Goal: Information Seeking & Learning: Find contact information

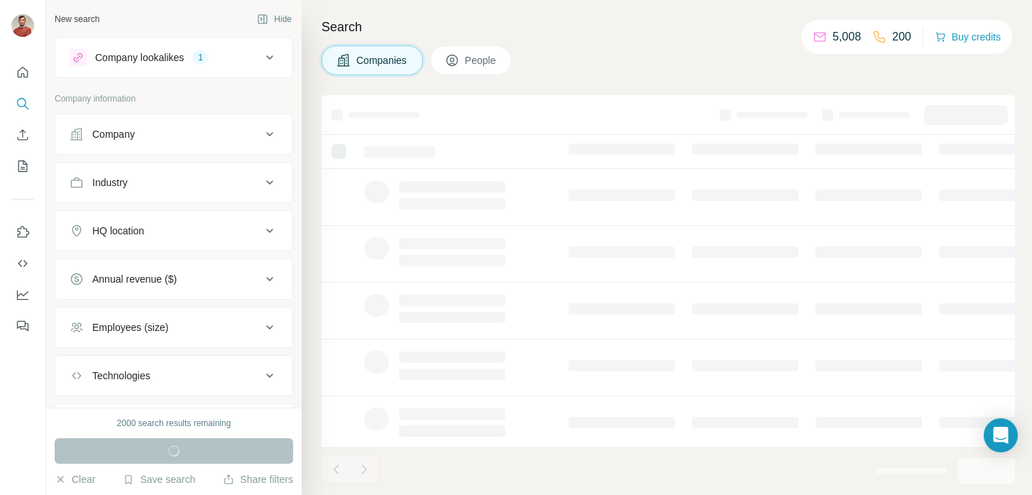
click at [200, 67] on button "Company lookalikes 1" at bounding box center [173, 57] width 237 height 34
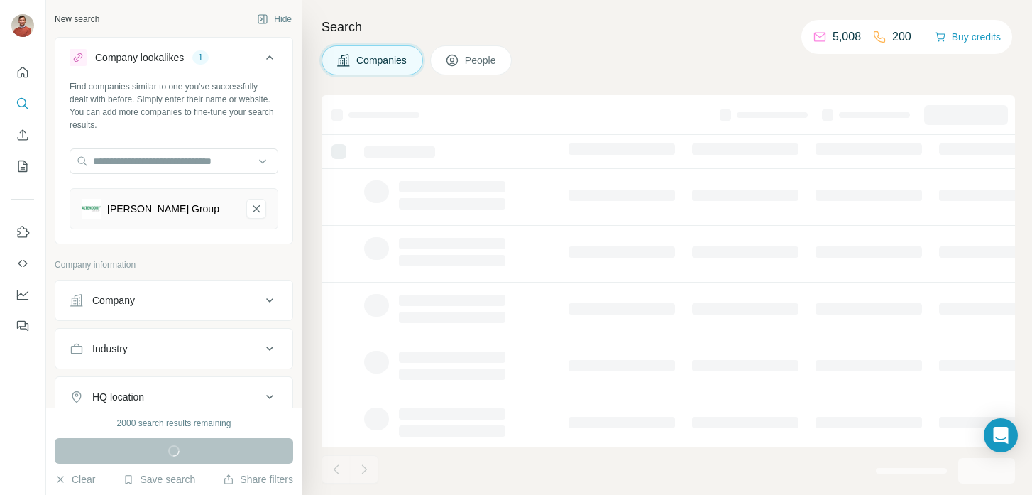
click at [138, 297] on div "Company" at bounding box center [166, 300] width 192 height 14
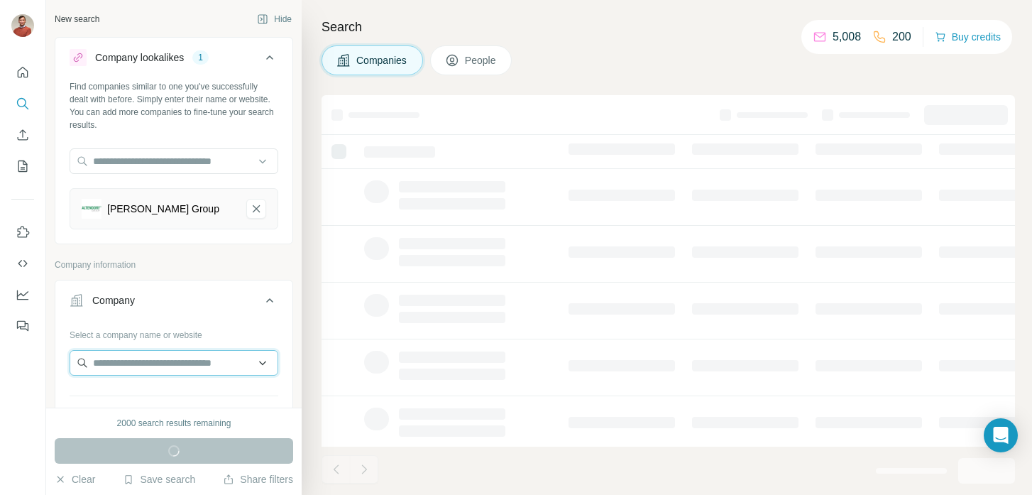
click at [135, 365] on input "text" at bounding box center [174, 363] width 209 height 26
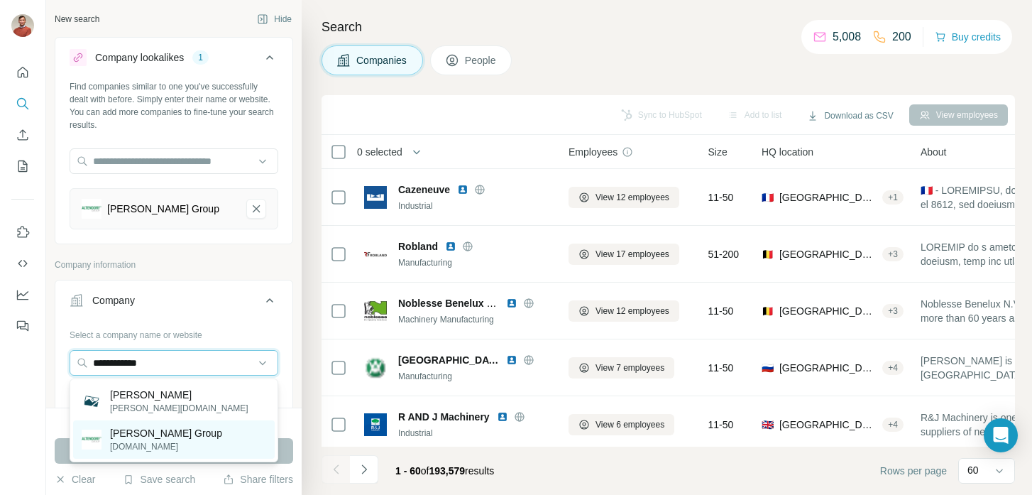
type input "**********"
click at [131, 440] on p "[DOMAIN_NAME]" at bounding box center [166, 446] width 112 height 13
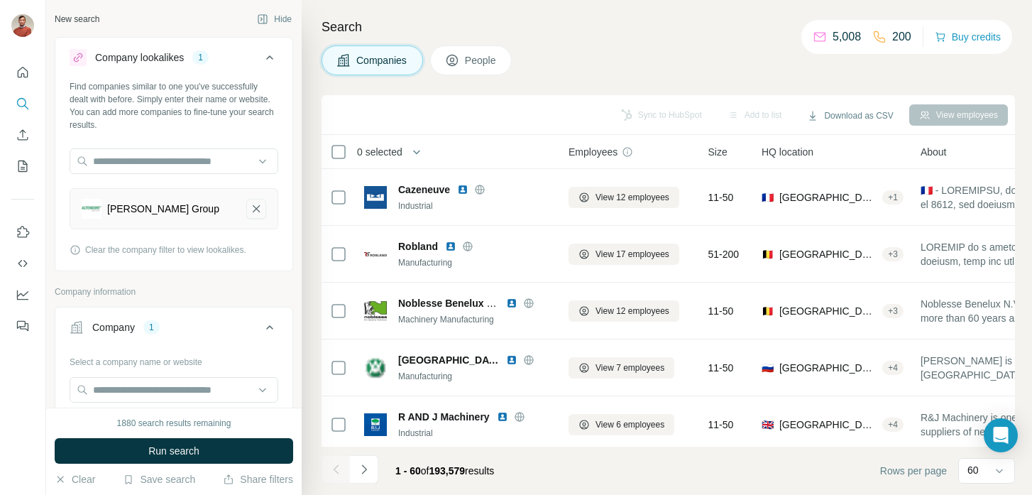
click at [257, 213] on icon "Altendorf Group-remove-button" at bounding box center [256, 209] width 13 height 14
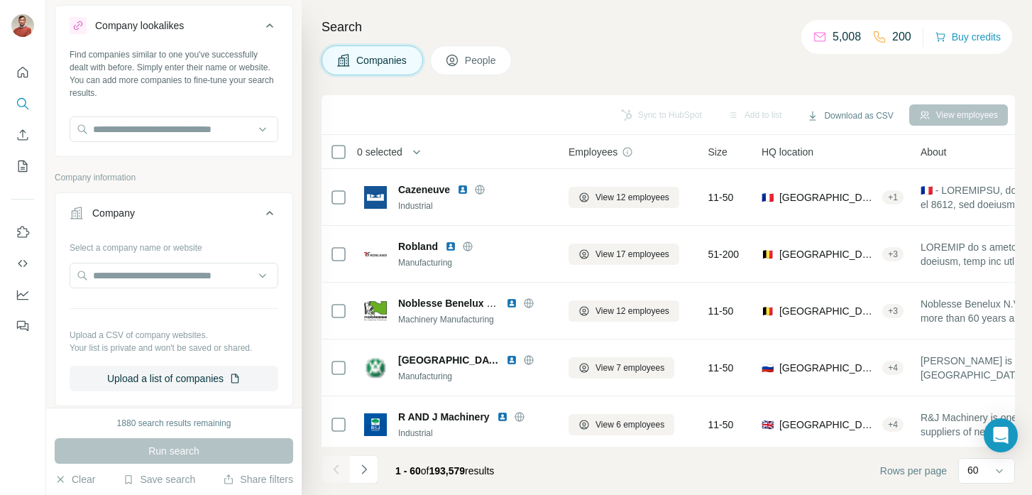
scroll to position [35, 0]
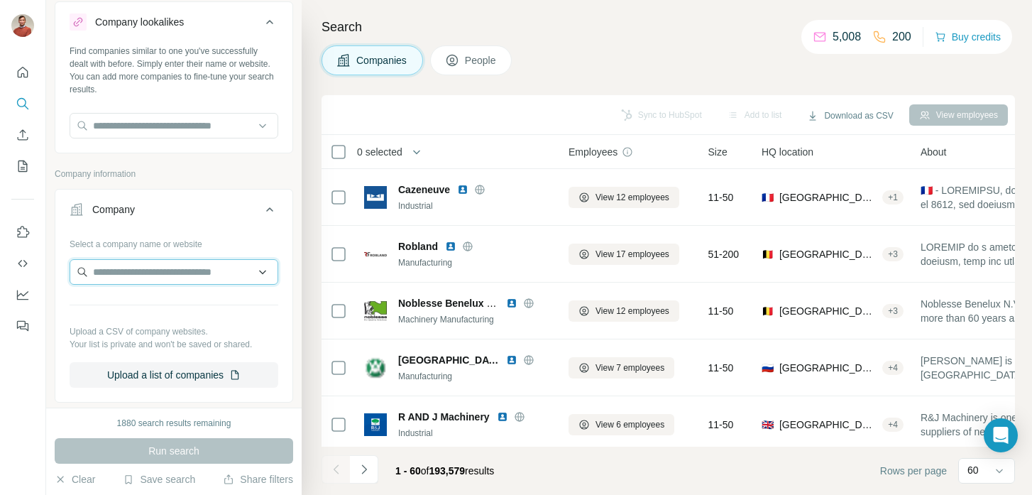
click at [177, 265] on input "text" at bounding box center [174, 272] width 209 height 26
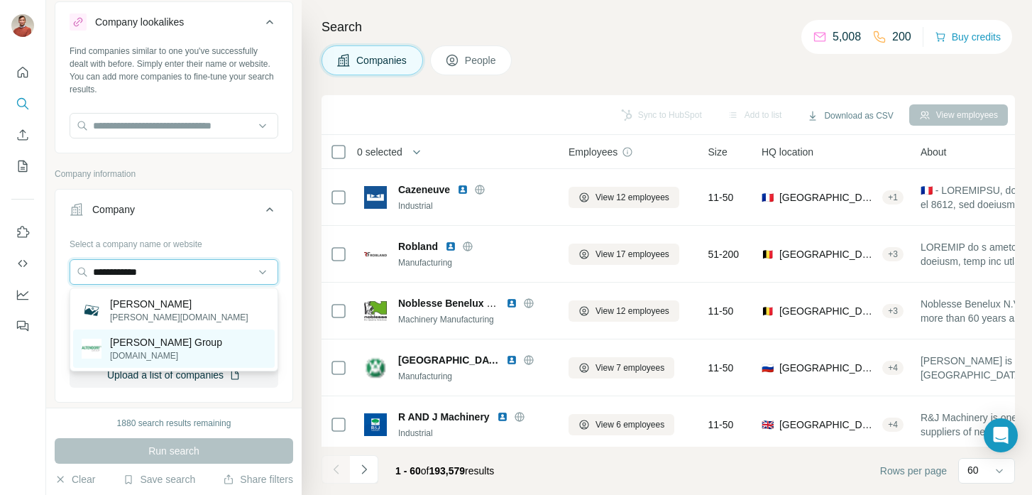
type input "**********"
click at [175, 349] on p "[DOMAIN_NAME]" at bounding box center [166, 355] width 112 height 13
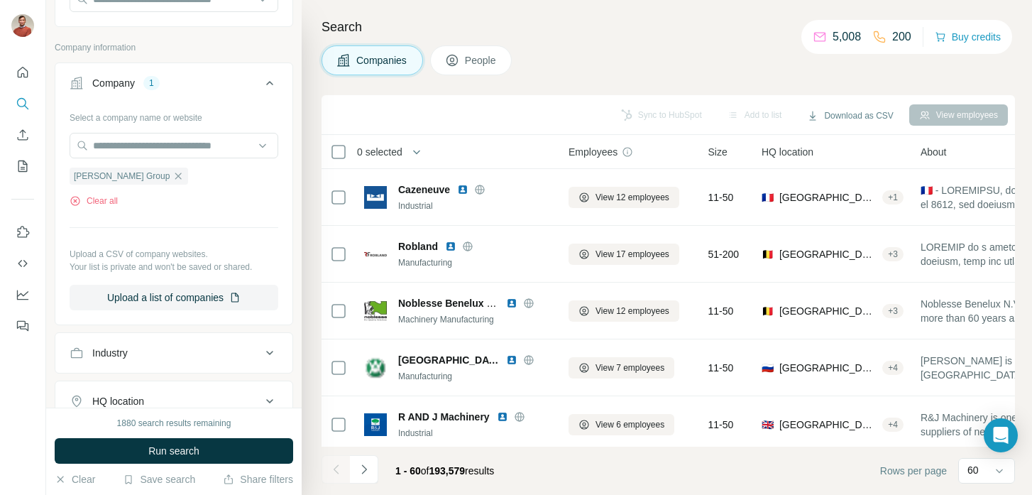
scroll to position [165, 0]
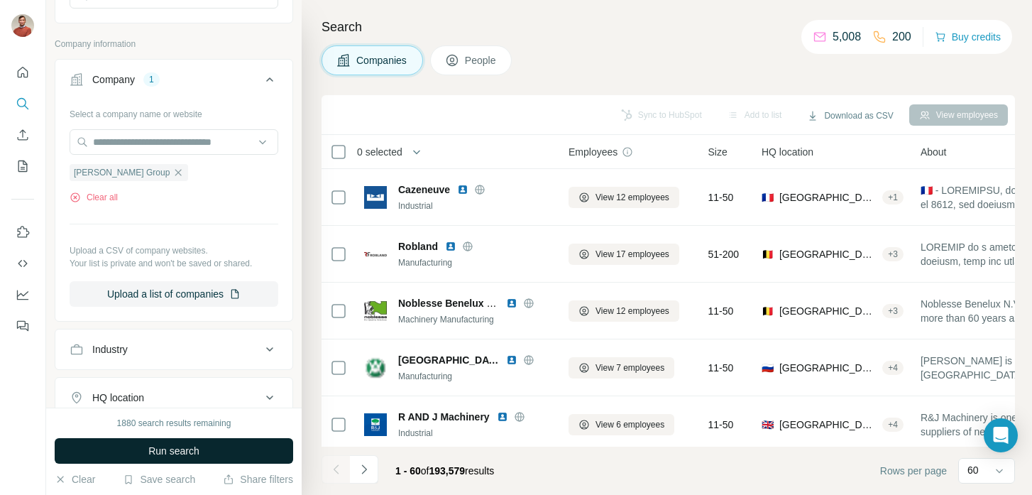
click at [179, 455] on span "Run search" at bounding box center [173, 451] width 51 height 14
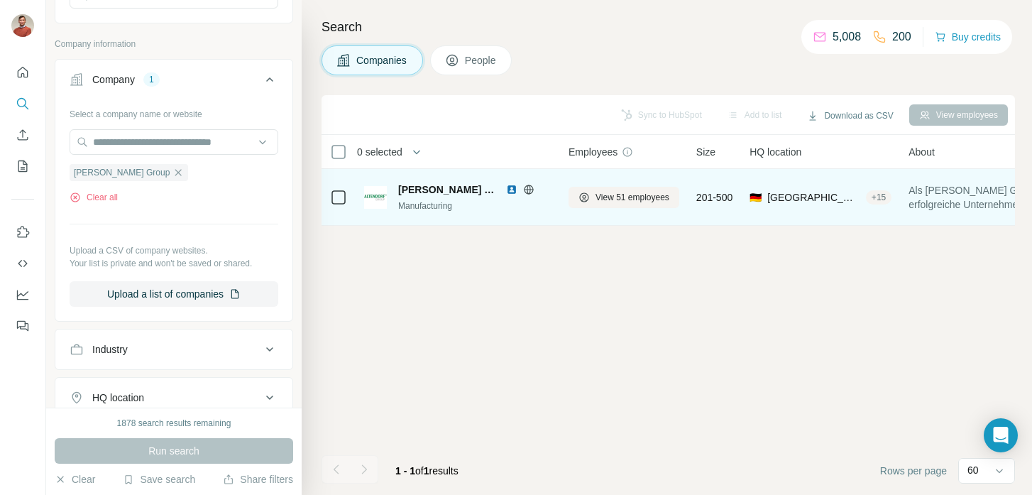
click at [457, 190] on span "[PERSON_NAME] Group" at bounding box center [448, 189] width 101 height 14
click at [609, 188] on button "View 51 employees" at bounding box center [624, 197] width 111 height 21
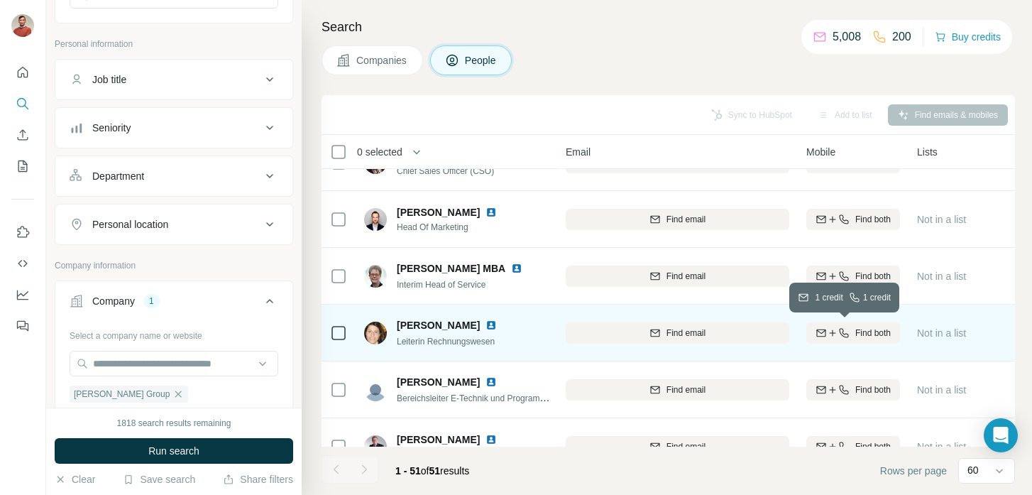
scroll to position [148, 169]
click at [878, 334] on span "Find both" at bounding box center [865, 333] width 35 height 13
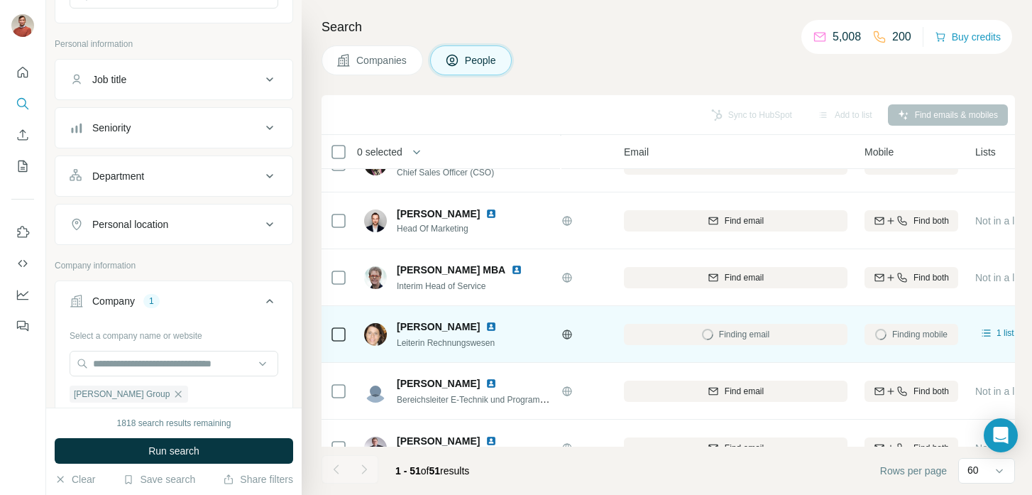
scroll to position [147, 151]
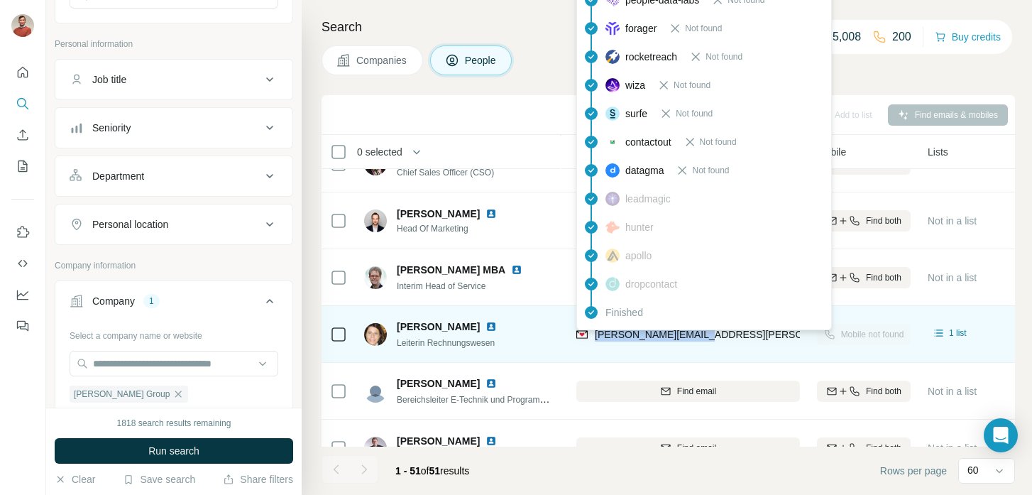
drag, startPoint x: 712, startPoint y: 339, endPoint x: 596, endPoint y: 339, distance: 116.4
click at [596, 339] on div "[PERSON_NAME][EMAIL_ADDRESS][PERSON_NAME][DOMAIN_NAME]" at bounding box center [688, 334] width 224 height 39
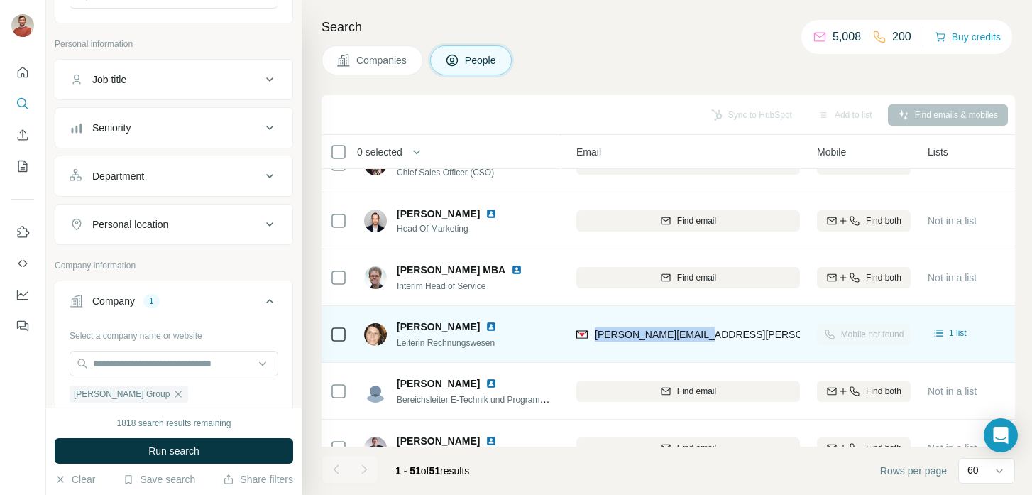
copy span "[PERSON_NAME][EMAIL_ADDRESS][PERSON_NAME][DOMAIN_NAME]"
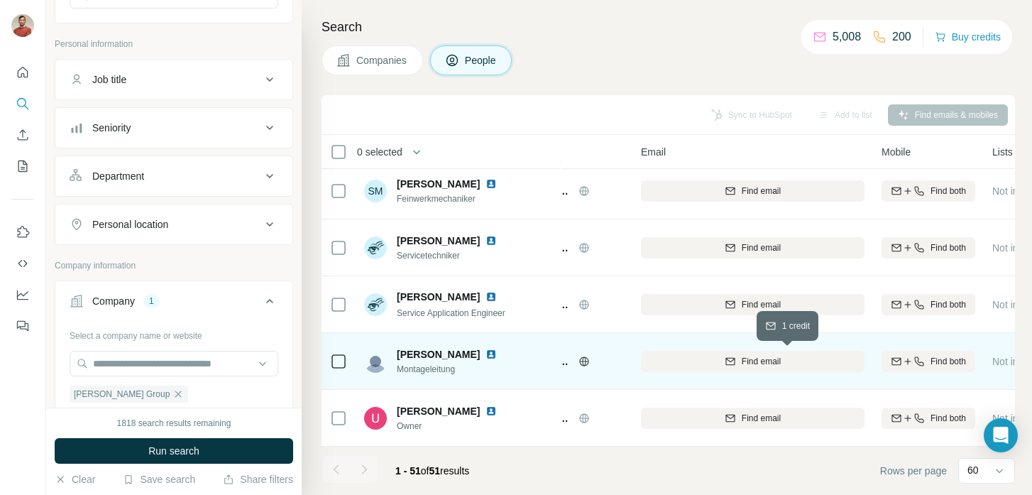
scroll to position [2619, 0]
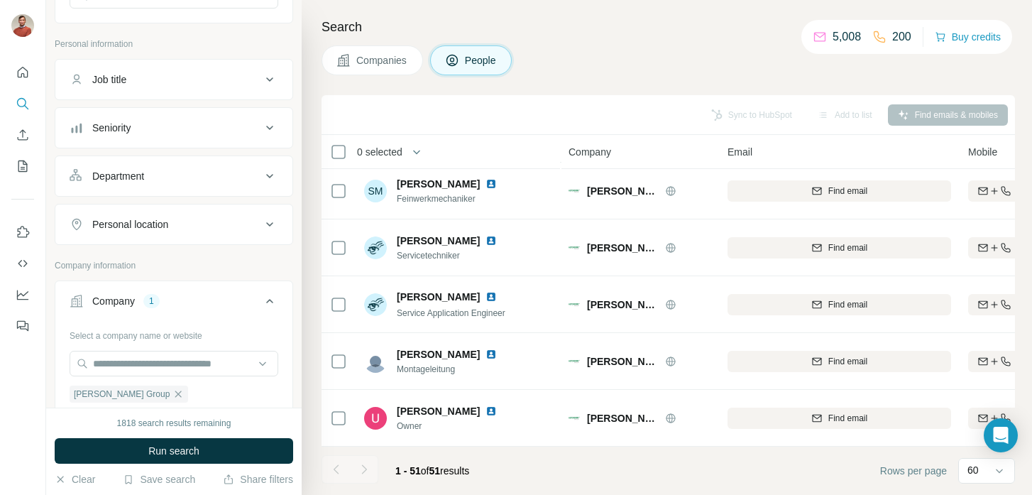
click at [365, 467] on div at bounding box center [364, 469] width 28 height 28
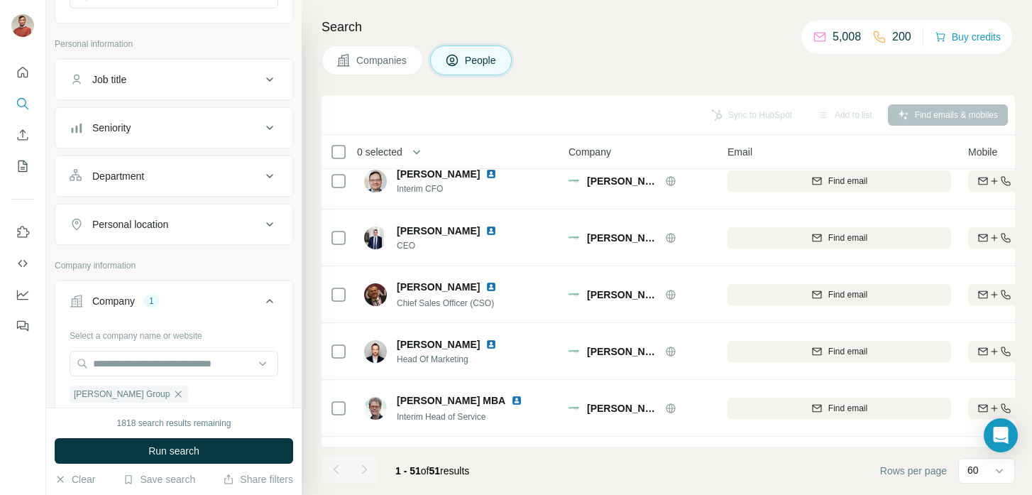
scroll to position [0, 0]
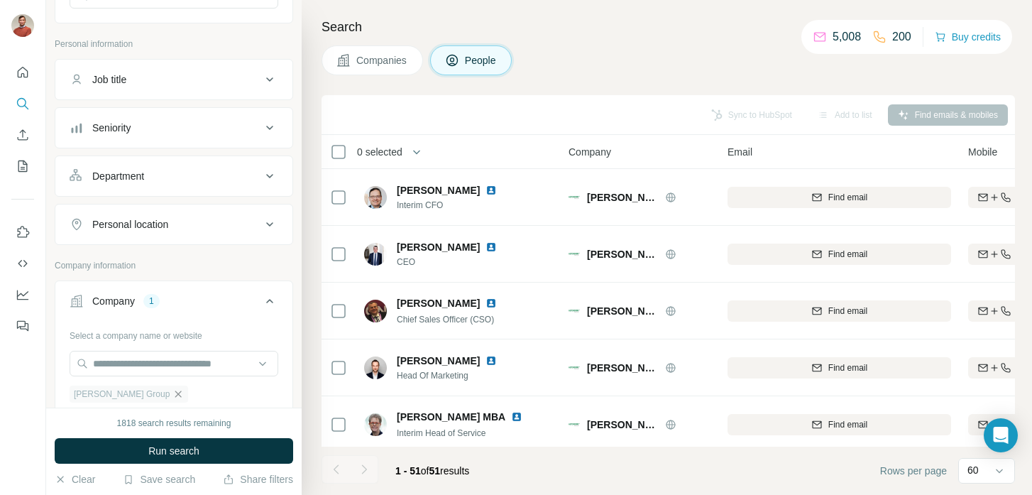
click at [175, 397] on icon "button" at bounding box center [178, 393] width 6 height 6
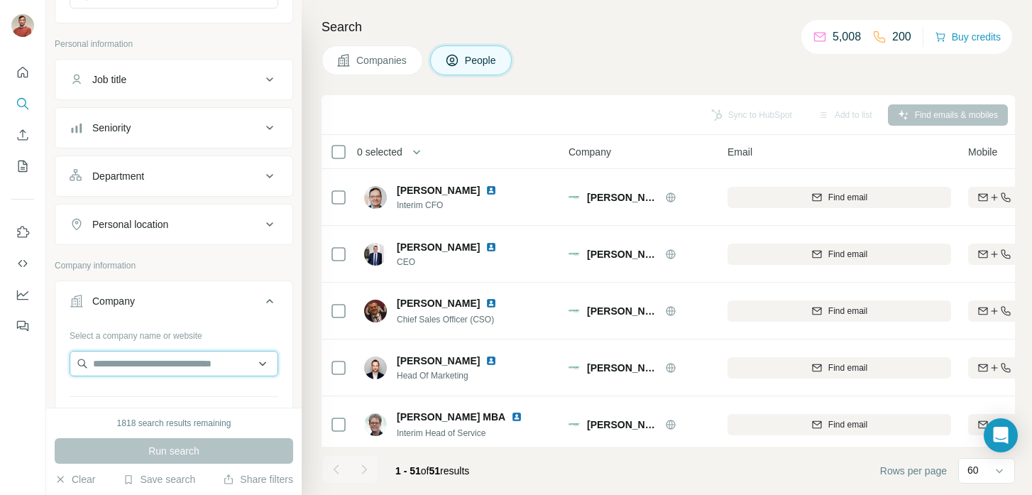
click at [151, 372] on input "text" at bounding box center [174, 364] width 209 height 26
paste input "**********"
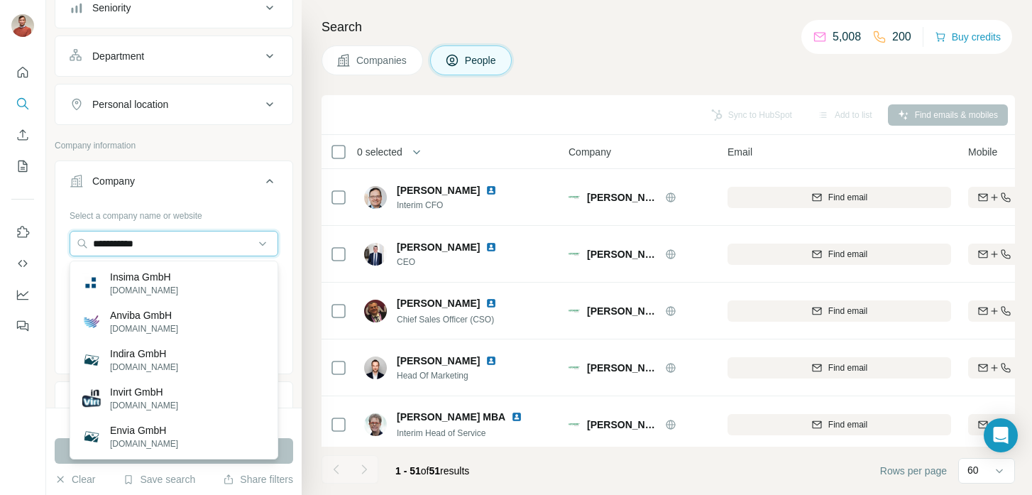
scroll to position [282, 0]
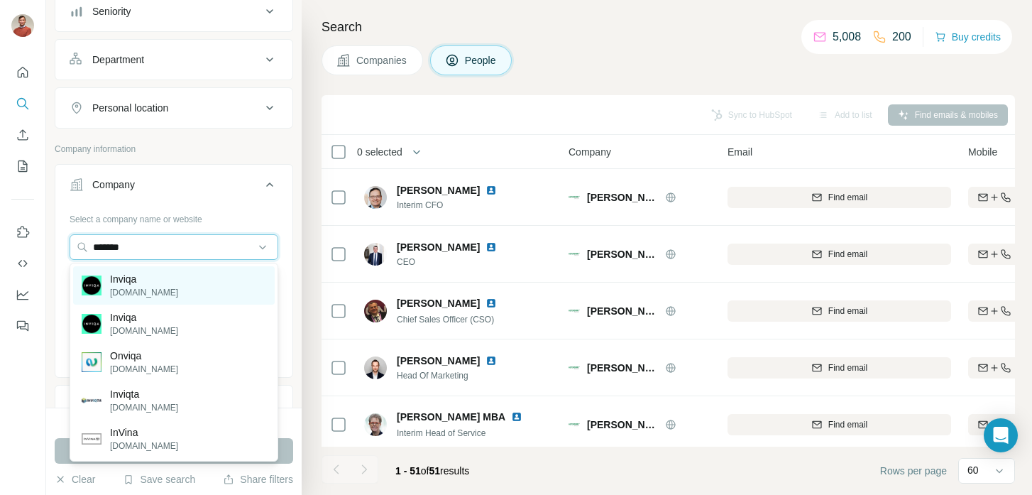
type input "******"
click at [192, 281] on div "Inviqa [DOMAIN_NAME]" at bounding box center [174, 285] width 202 height 38
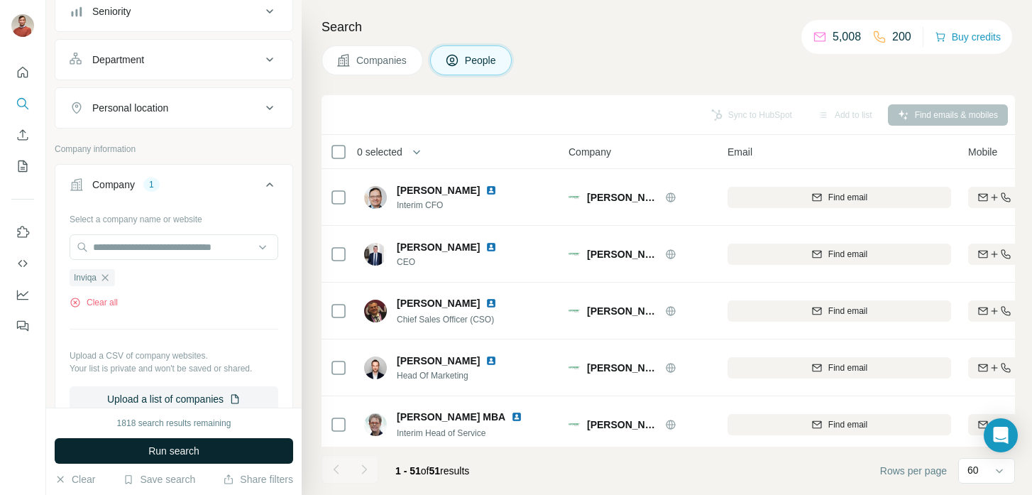
click at [156, 445] on span "Run search" at bounding box center [173, 451] width 51 height 14
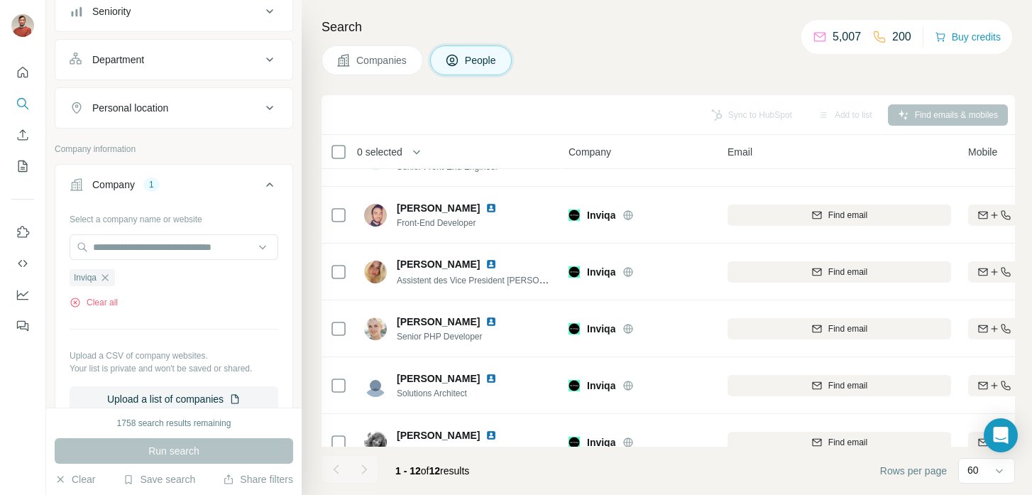
scroll to position [404, 0]
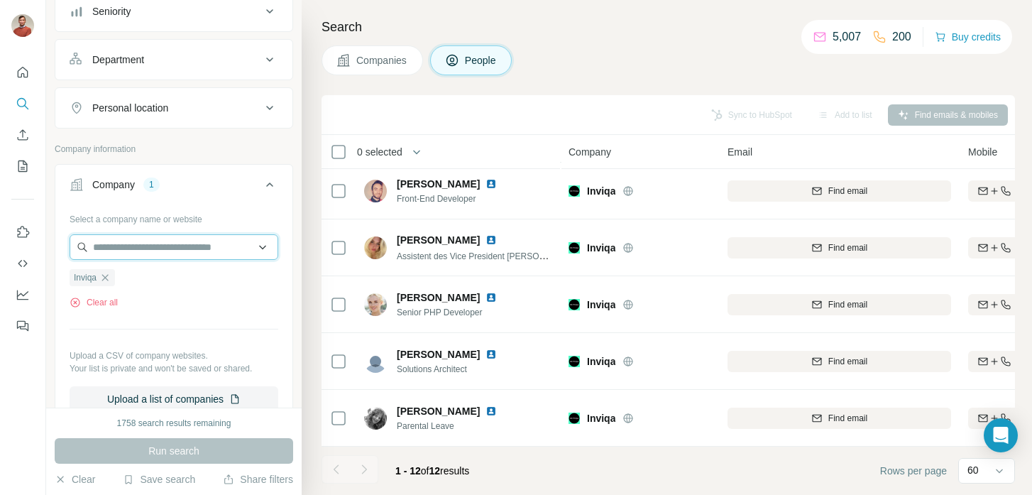
click at [136, 253] on input "text" at bounding box center [174, 247] width 209 height 26
paste input "**********"
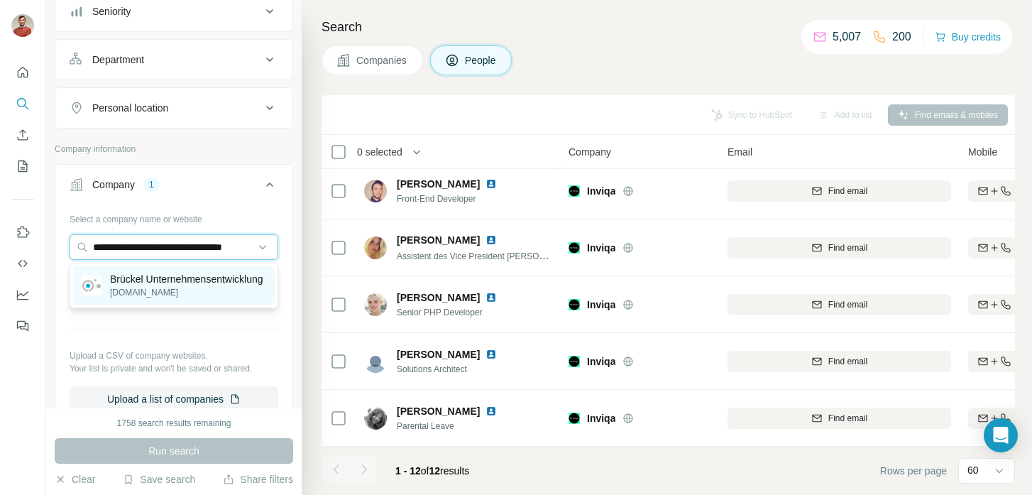
type input "**********"
click at [131, 273] on p "Brückel Unternehmensentwicklung" at bounding box center [186, 279] width 153 height 14
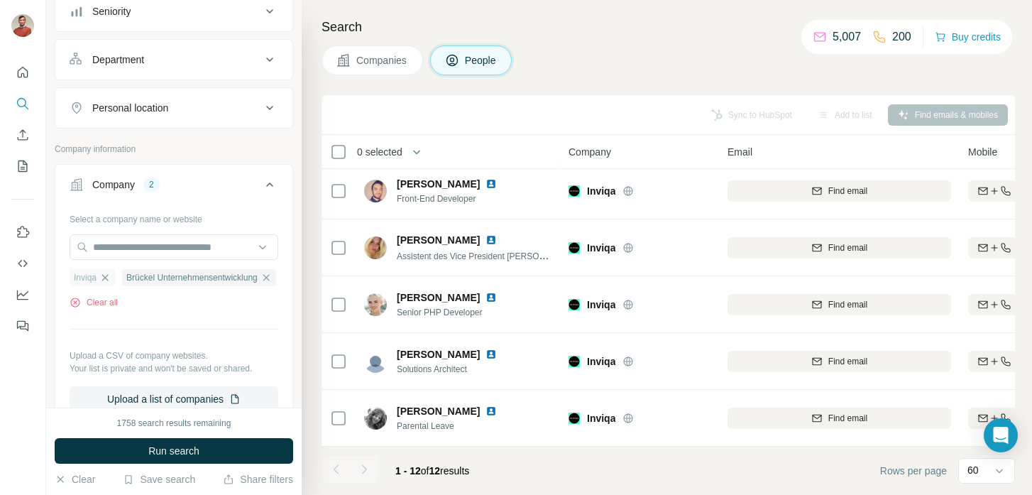
click at [110, 280] on icon "button" at bounding box center [104, 277] width 11 height 11
click at [148, 459] on button "Run search" at bounding box center [174, 451] width 239 height 26
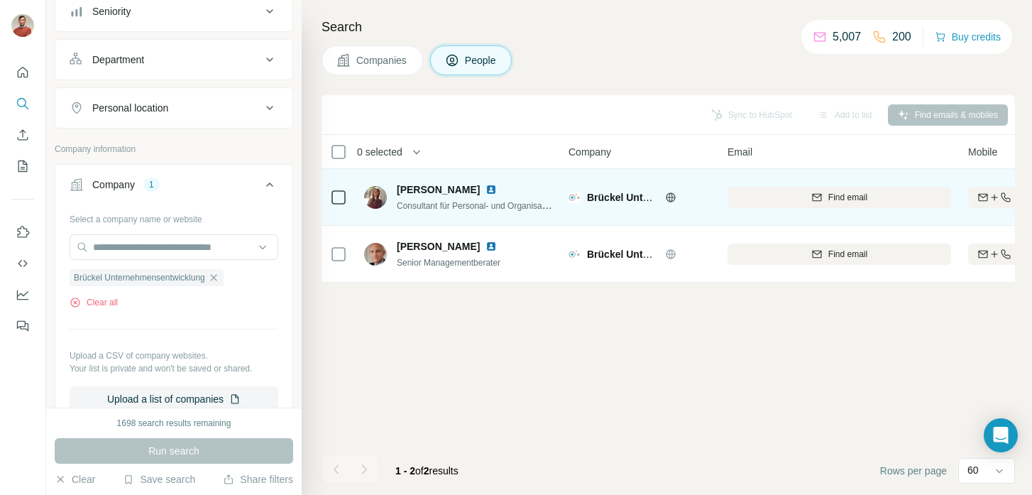
click at [430, 191] on span "[PERSON_NAME]" at bounding box center [438, 189] width 83 height 14
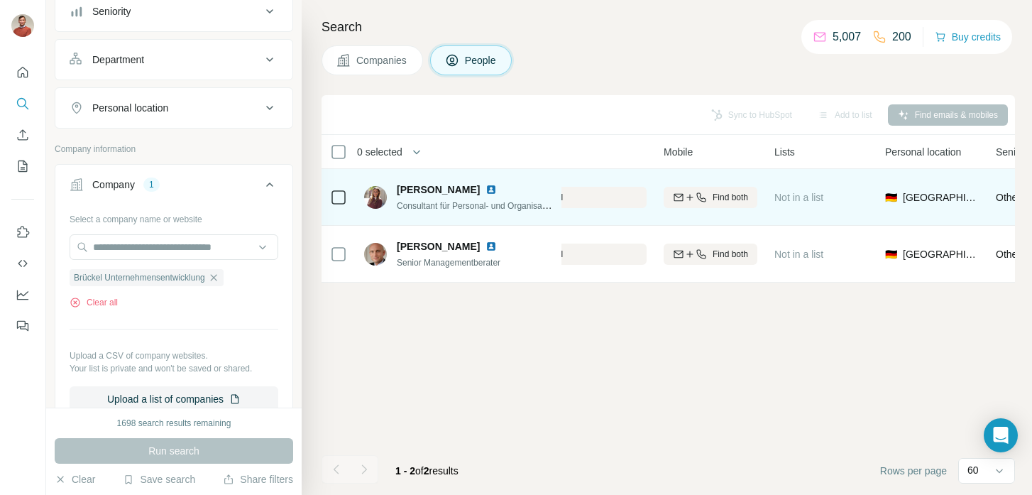
scroll to position [0, 305]
click at [711, 207] on button "Find both" at bounding box center [710, 197] width 94 height 21
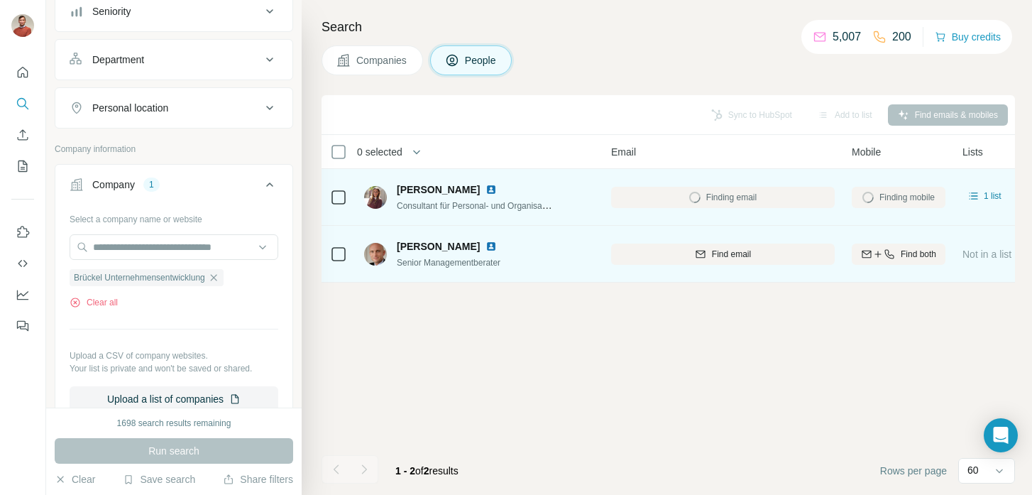
scroll to position [0, 154]
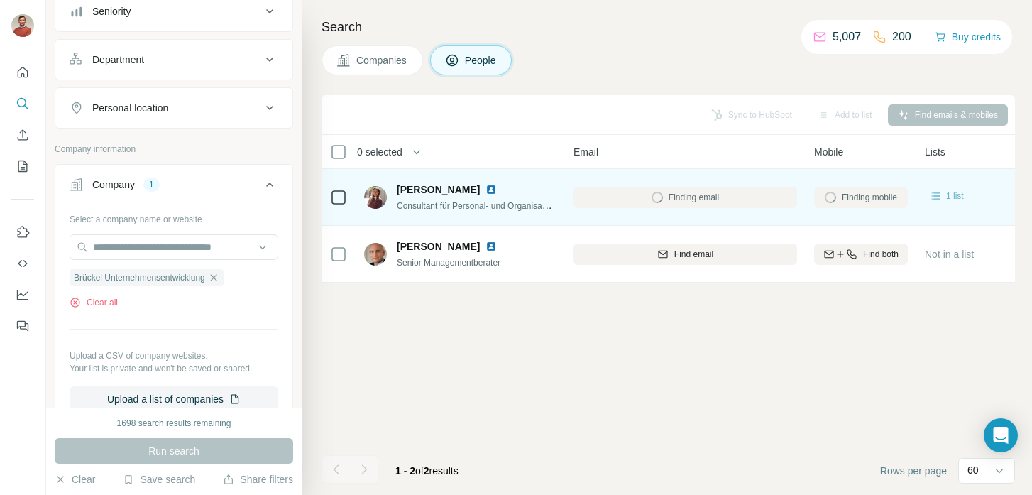
click at [953, 197] on span "1 list" at bounding box center [955, 196] width 18 height 13
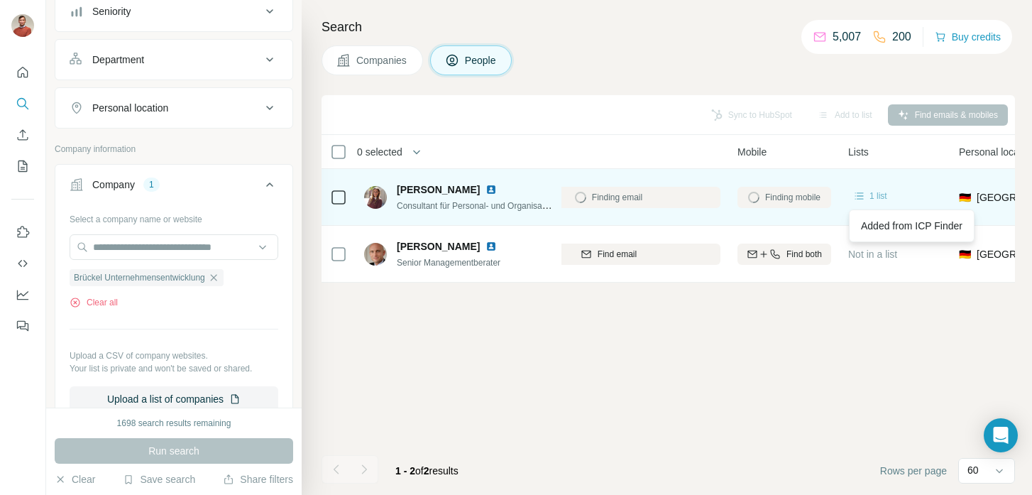
scroll to position [0, 230]
click at [863, 200] on icon at bounding box center [860, 196] width 14 height 14
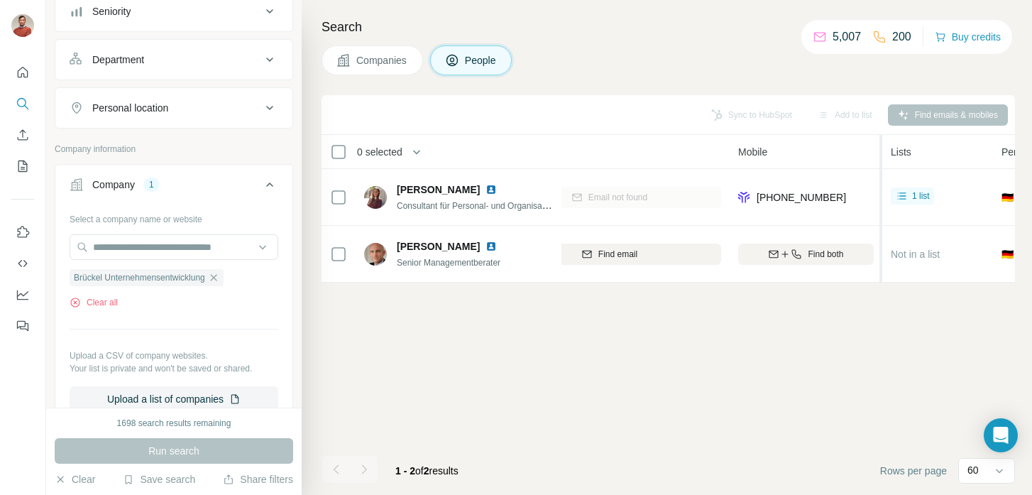
drag, startPoint x: 838, startPoint y: 152, endPoint x: 882, endPoint y: 152, distance: 44.7
click at [0, 0] on tr "0 selected People Company Email Mobile Lists Personal location Seniority Depart…" at bounding box center [0, 0] width 0 height 0
click at [541, 146] on th "0 selected" at bounding box center [435, 152] width 227 height 34
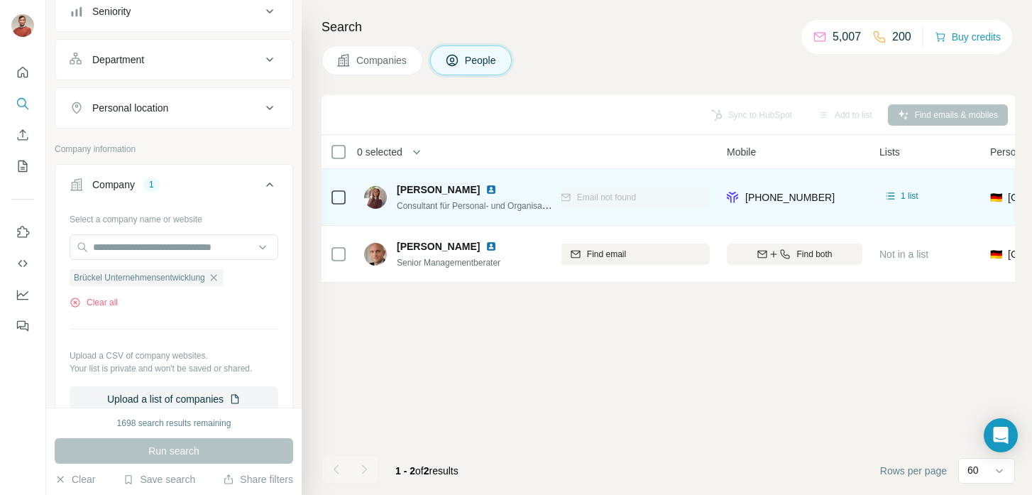
scroll to position [0, 244]
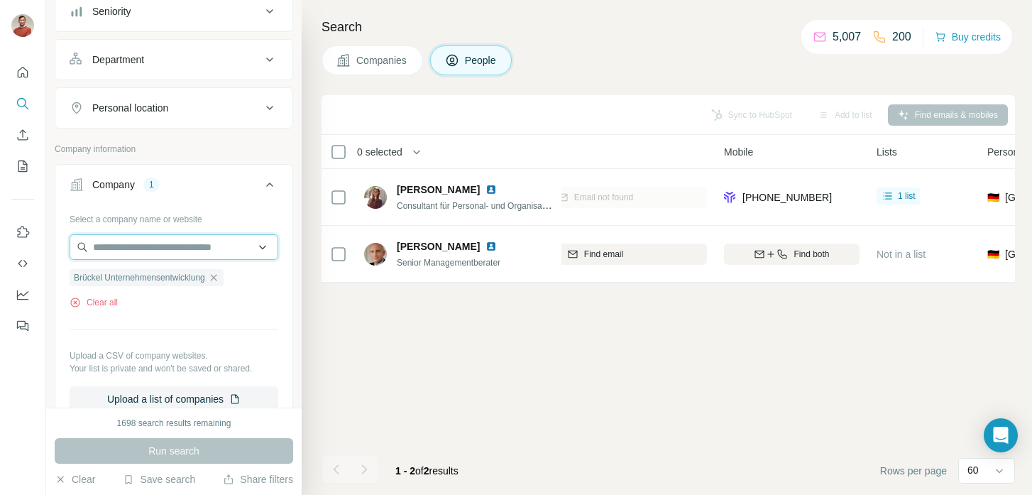
click at [152, 250] on input "text" at bounding box center [174, 247] width 209 height 26
paste input "**********"
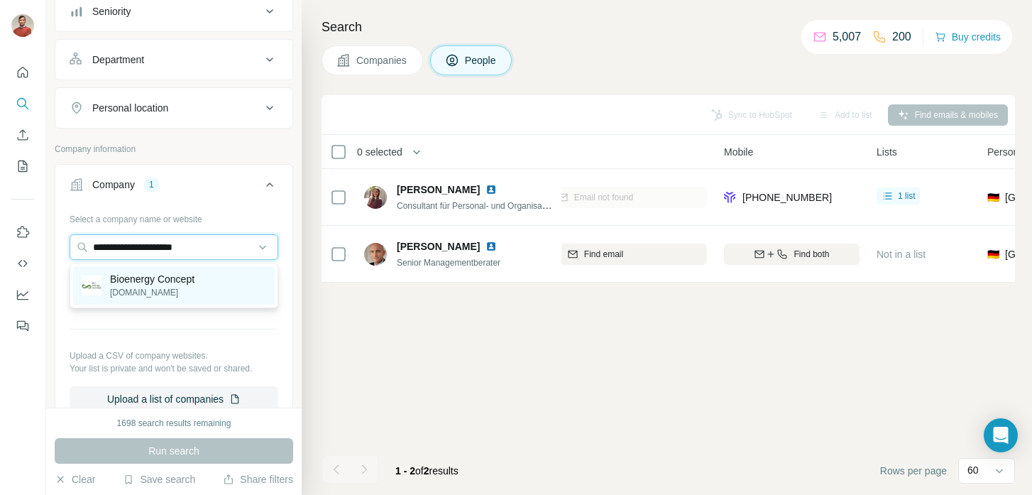
type input "**********"
click at [177, 297] on p "[DOMAIN_NAME]" at bounding box center [152, 292] width 84 height 13
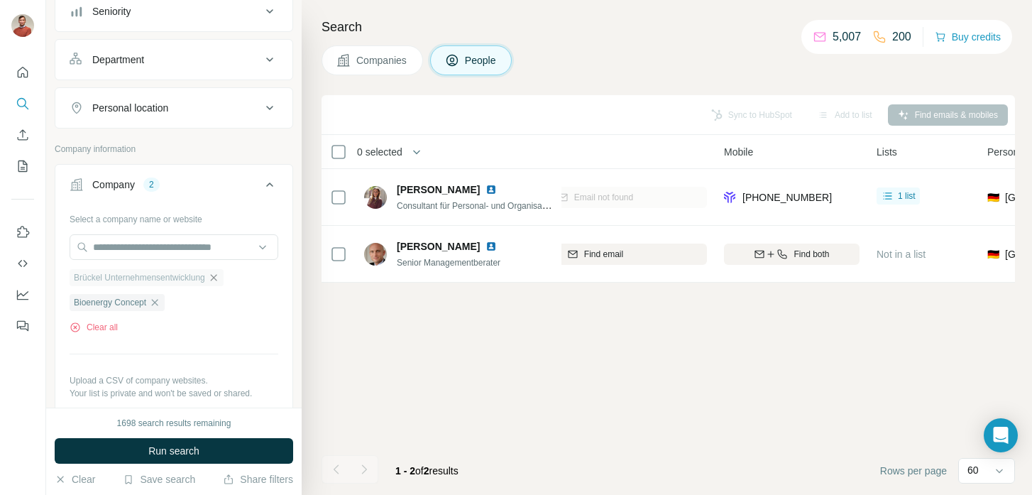
click at [219, 282] on icon "button" at bounding box center [213, 277] width 11 height 11
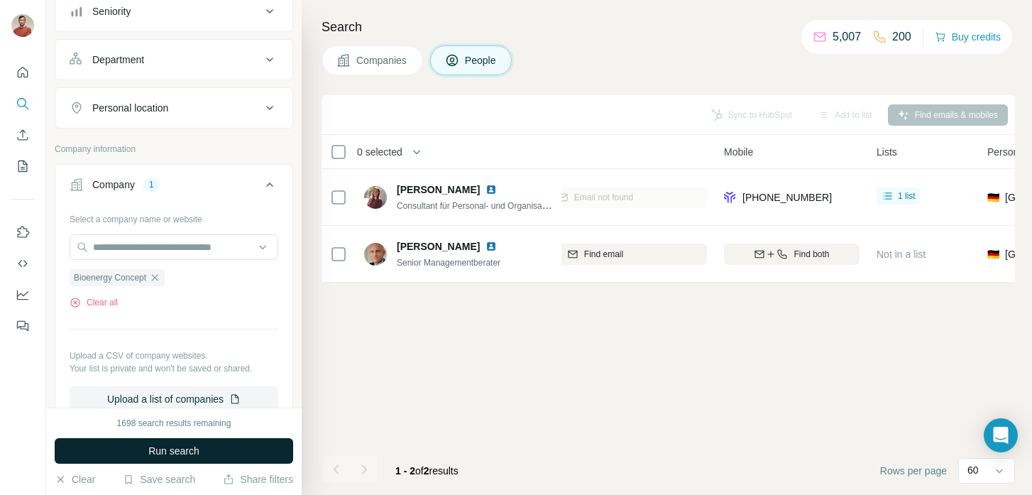
click at [192, 452] on span "Run search" at bounding box center [173, 451] width 51 height 14
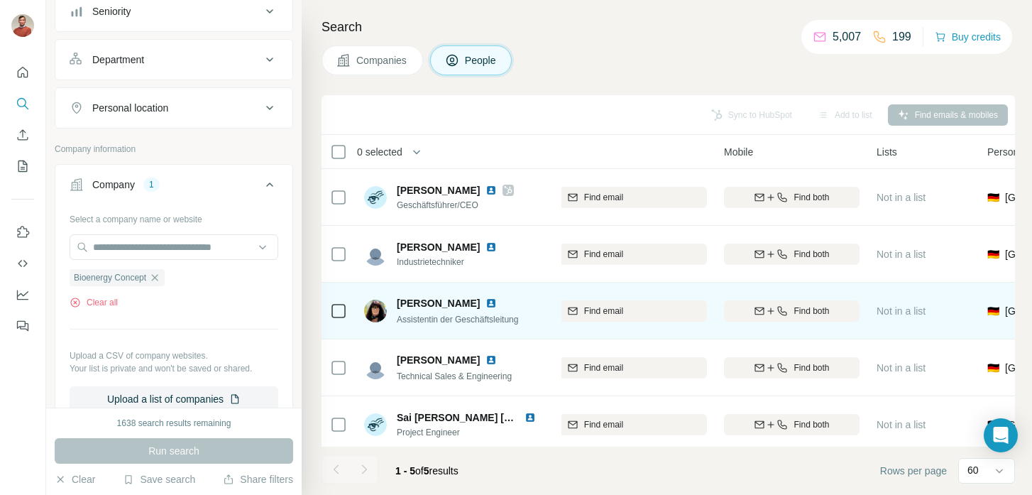
scroll to position [6, 244]
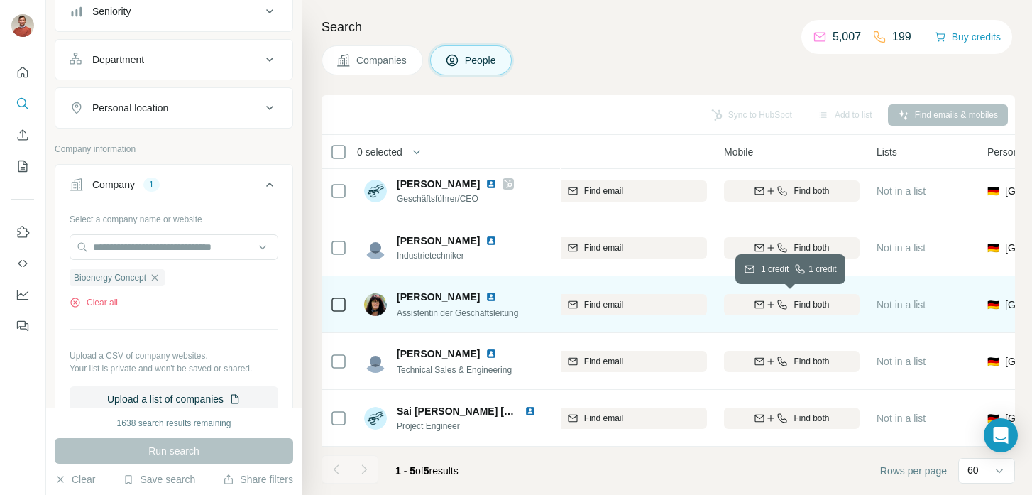
click at [775, 310] on button "Find both" at bounding box center [792, 304] width 136 height 21
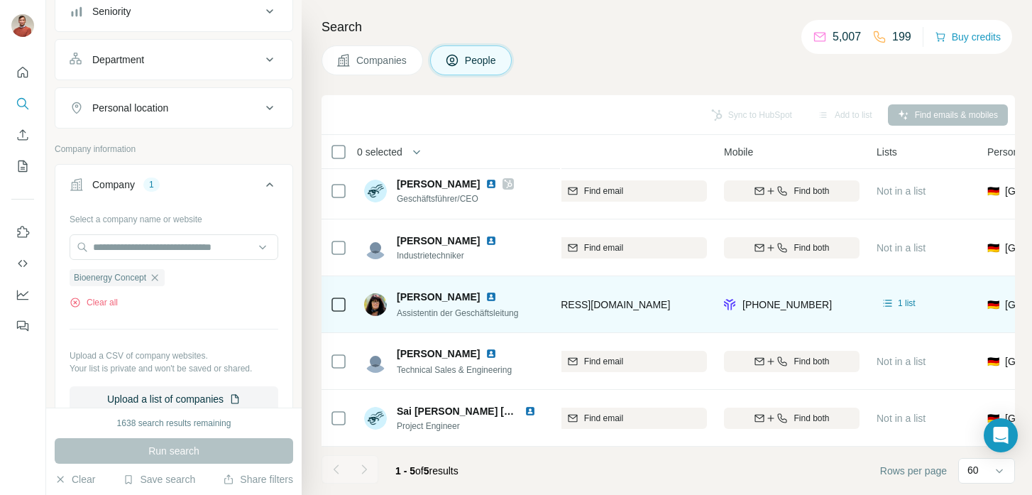
click at [774, 468] on footer "1 - 5 of 5 results Rows per page 60" at bounding box center [669, 471] width 694 height 48
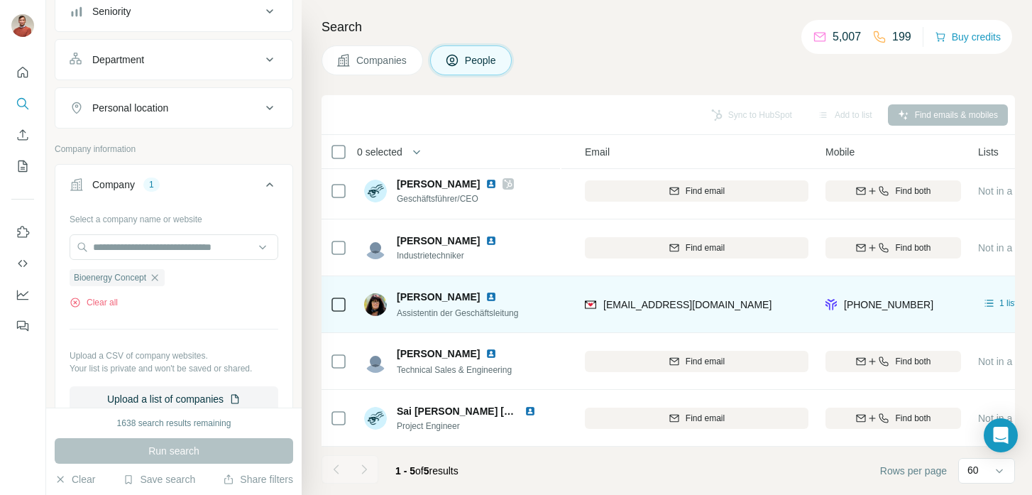
scroll to position [6, 122]
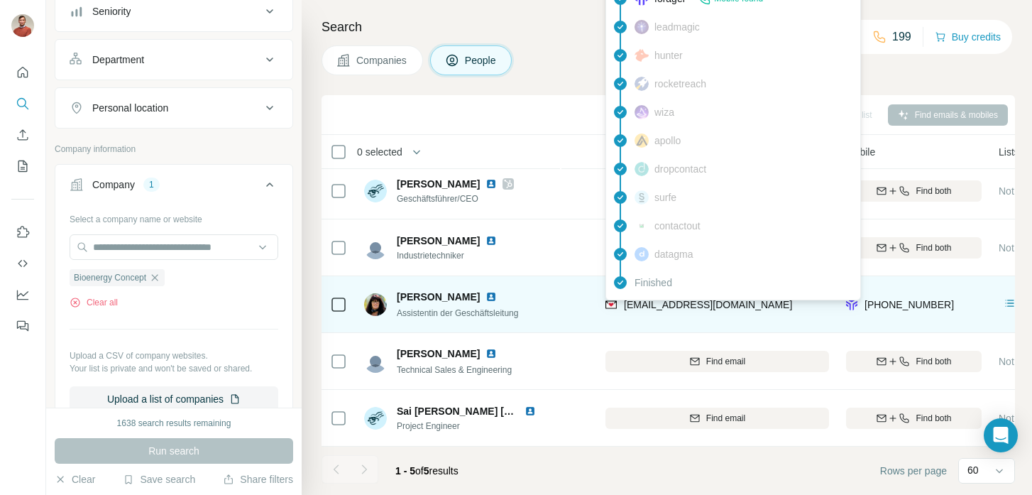
click at [672, 307] on span "[EMAIL_ADDRESS][DOMAIN_NAME]" at bounding box center [708, 304] width 168 height 11
copy span "[EMAIL_ADDRESS][DOMAIN_NAME]"
